Goal: Navigation & Orientation: Find specific page/section

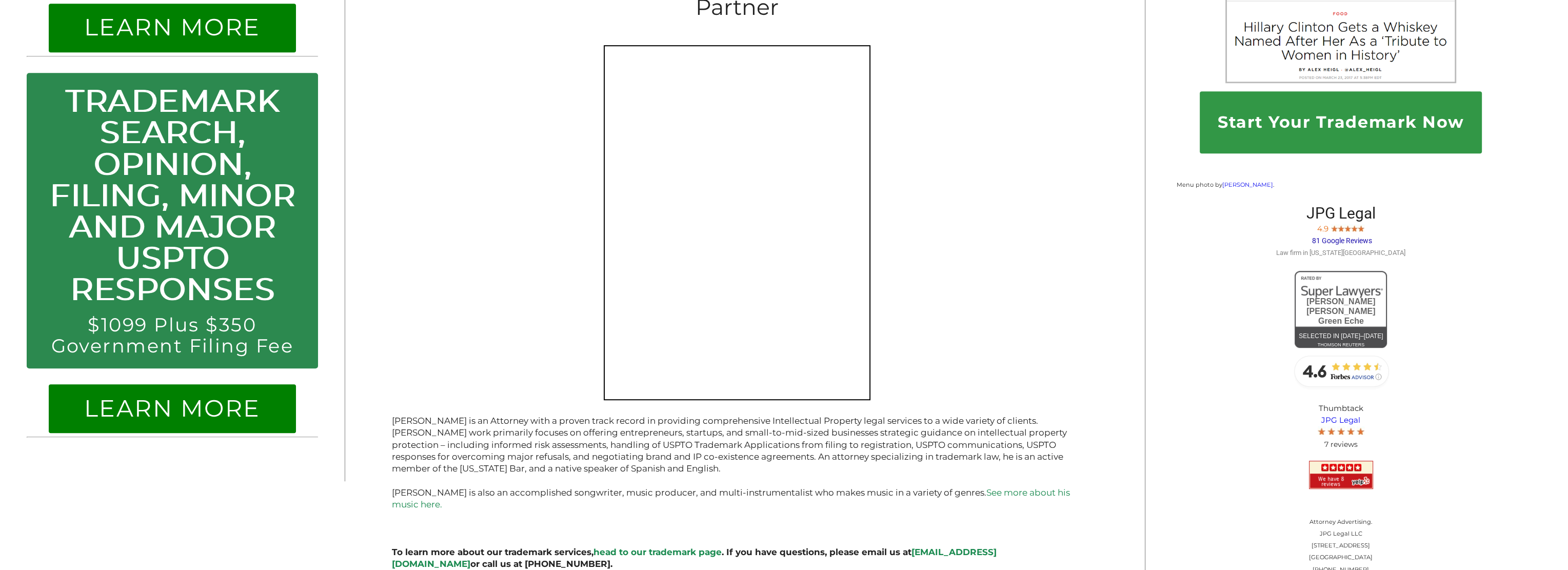
scroll to position [1402, 0]
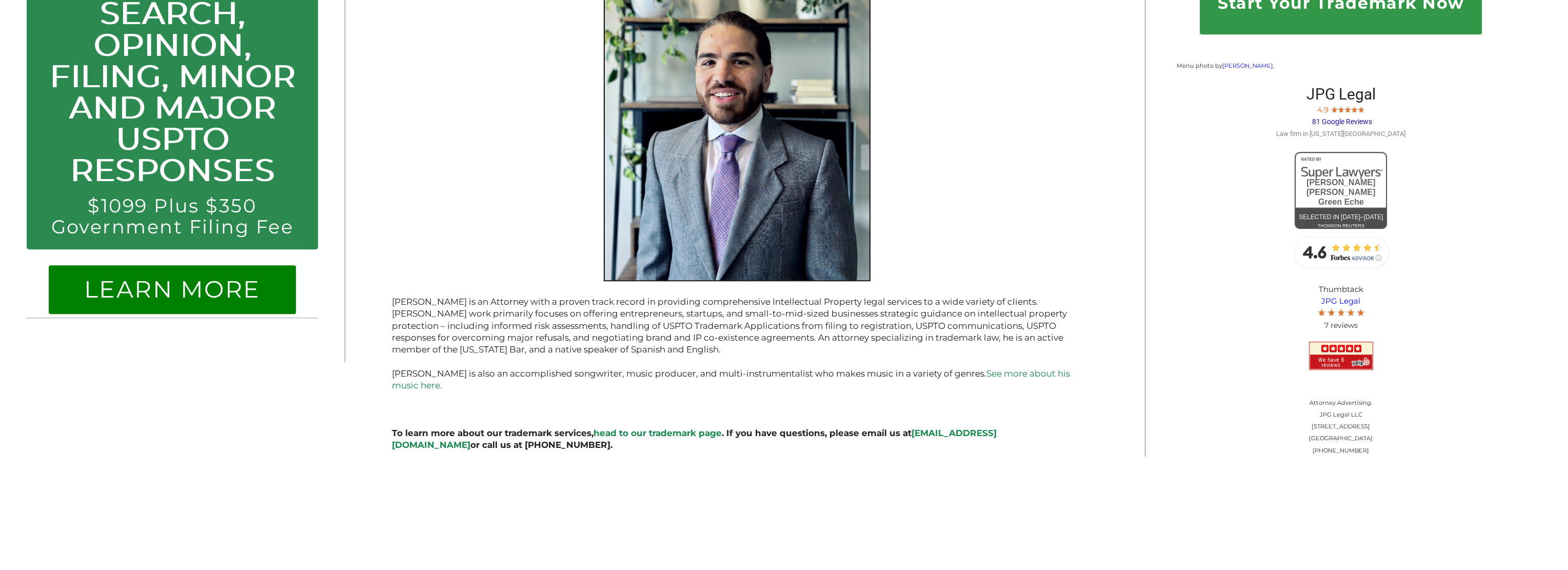
click at [665, 428] on link "head to our trademark page" at bounding box center [658, 432] width 128 height 10
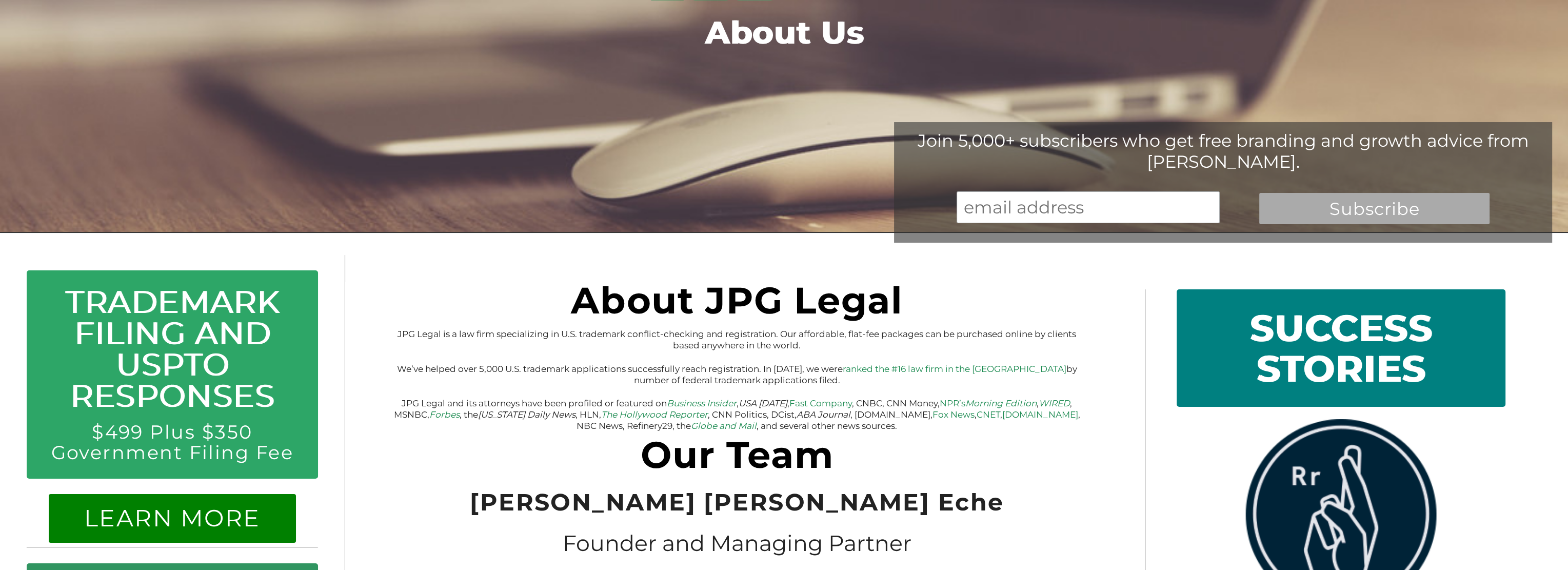
scroll to position [0, 0]
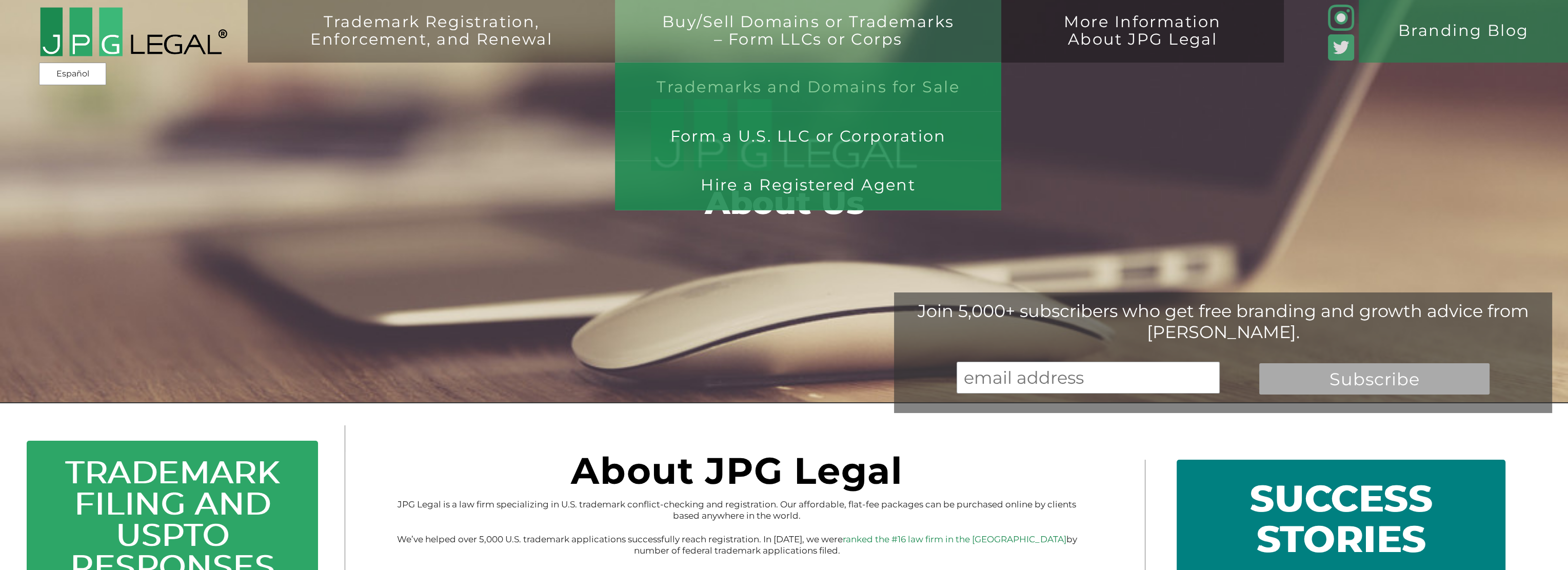
click at [848, 88] on link "Trademarks and Domains for Sale" at bounding box center [809, 86] width 387 height 49
